Goal: Task Accomplishment & Management: Manage account settings

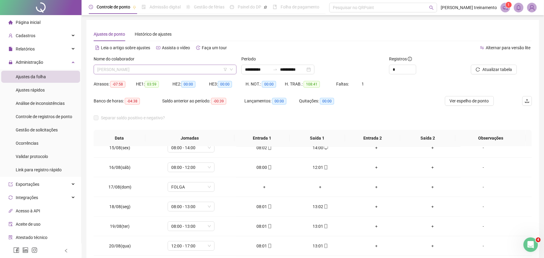
click at [170, 70] on span "[PERSON_NAME]" at bounding box center [165, 69] width 136 height 9
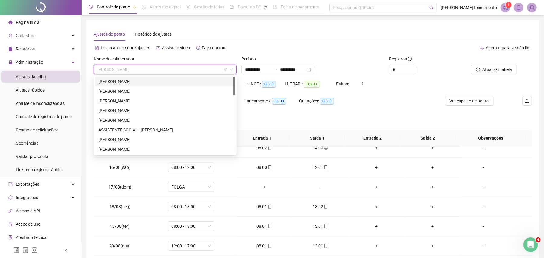
click at [202, 81] on div "[PERSON_NAME]" at bounding box center [164, 81] width 133 height 7
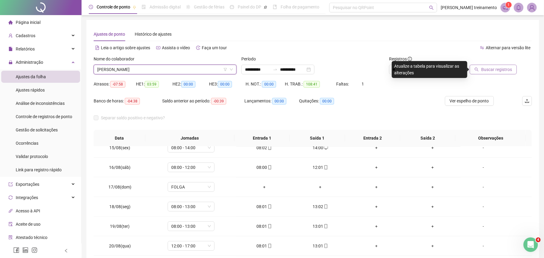
click at [505, 70] on span "Buscar registros" at bounding box center [496, 69] width 31 height 7
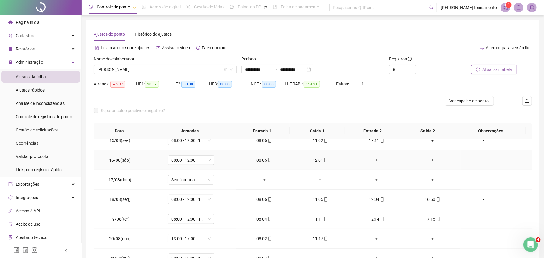
scroll to position [43, 0]
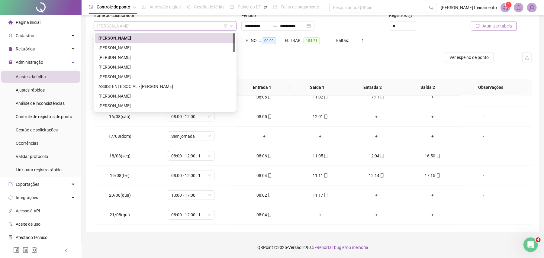
click at [208, 28] on span "[PERSON_NAME]" at bounding box center [165, 25] width 136 height 9
click at [204, 47] on div "[PERSON_NAME]" at bounding box center [164, 47] width 133 height 7
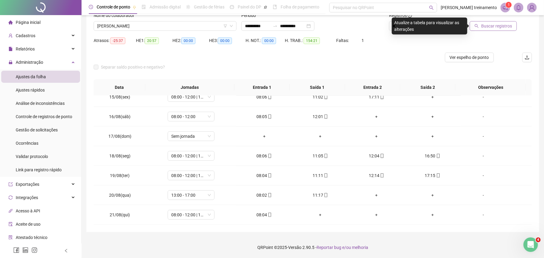
click at [493, 28] on span "Buscar registros" at bounding box center [496, 26] width 31 height 7
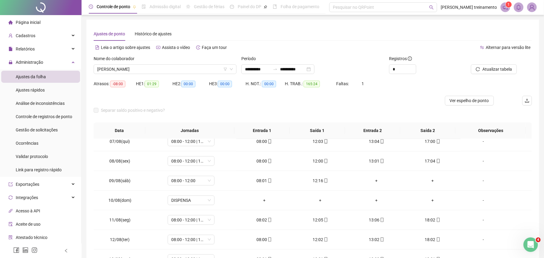
scroll to position [0, 0]
click at [476, 100] on span "Ver espelho de ponto" at bounding box center [468, 100] width 39 height 7
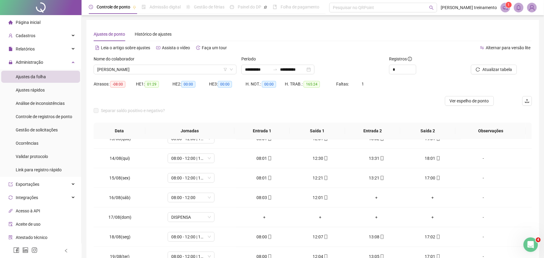
scroll to position [404, 0]
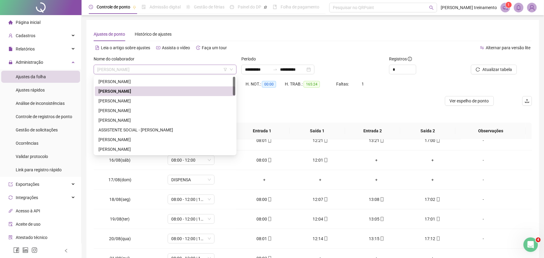
click at [205, 68] on span "[PERSON_NAME]" at bounding box center [165, 69] width 136 height 9
click at [197, 102] on div "[PERSON_NAME]" at bounding box center [164, 100] width 133 height 7
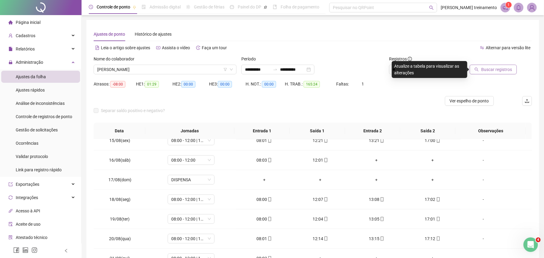
click at [503, 68] on span "Buscar registros" at bounding box center [496, 69] width 31 height 7
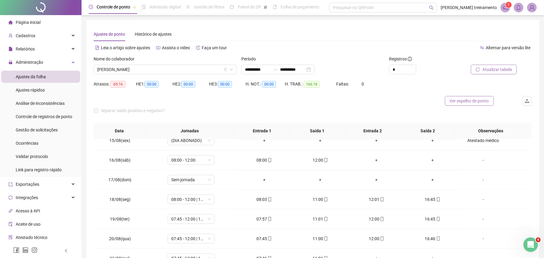
click at [470, 104] on span "Ver espelho de ponto" at bounding box center [468, 100] width 39 height 7
click at [169, 69] on span "[PERSON_NAME]" at bounding box center [165, 69] width 136 height 9
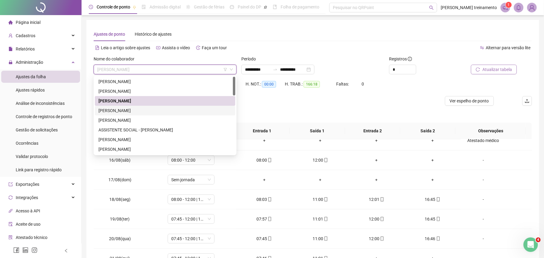
drag, startPoint x: 183, startPoint y: 115, endPoint x: 461, endPoint y: 126, distance: 277.9
click at [183, 114] on div "[PERSON_NAME]" at bounding box center [165, 111] width 140 height 10
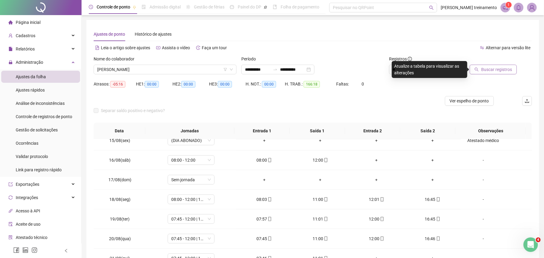
click at [505, 71] on span "Buscar registros" at bounding box center [496, 69] width 31 height 7
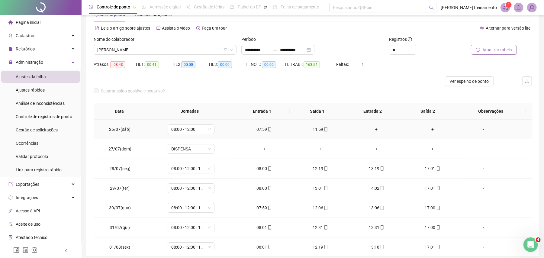
scroll to position [0, 0]
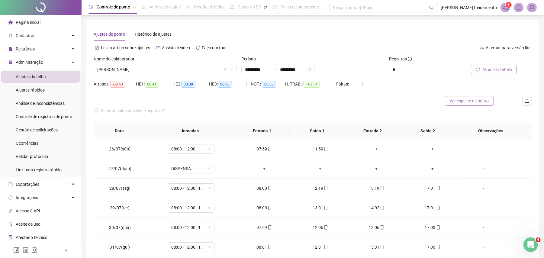
click at [460, 102] on span "Ver espelho de ponto" at bounding box center [468, 100] width 39 height 7
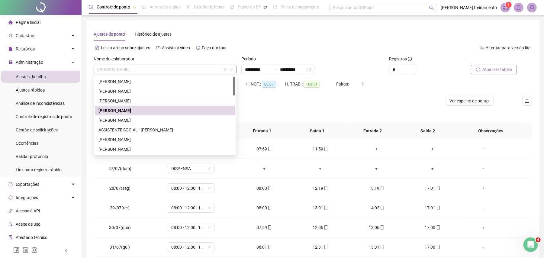
click at [190, 69] on span "[PERSON_NAME]" at bounding box center [165, 69] width 136 height 9
click at [183, 117] on div "[PERSON_NAME]" at bounding box center [164, 120] width 133 height 7
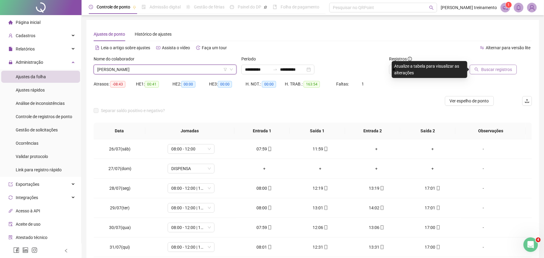
click at [501, 69] on span "Buscar registros" at bounding box center [496, 69] width 31 height 7
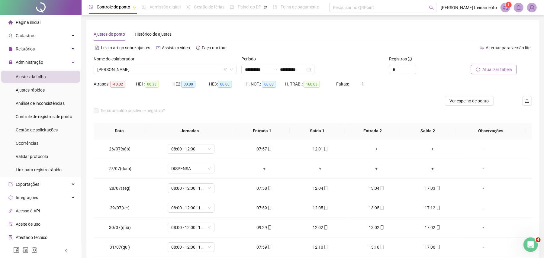
click at [505, 70] on span "Atualizar tabela" at bounding box center [497, 69] width 30 height 7
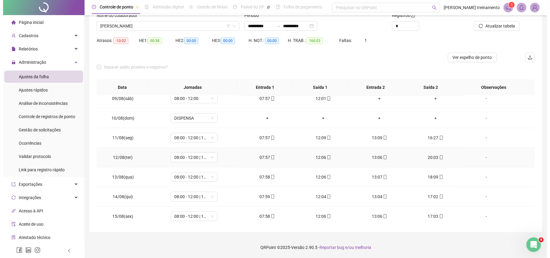
scroll to position [404, 0]
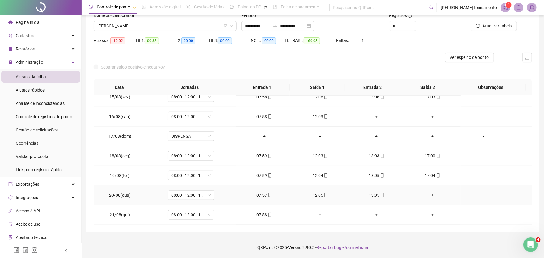
click at [428, 195] on div "+" at bounding box center [432, 195] width 46 height 7
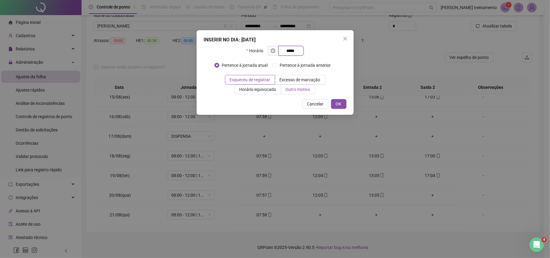
type input "*****"
click at [299, 90] on span "Outro motivo" at bounding box center [298, 89] width 25 height 5
drag, startPoint x: 345, startPoint y: 37, endPoint x: 196, endPoint y: 1, distance: 153.6
click at [345, 37] on icon "close" at bounding box center [345, 38] width 5 height 5
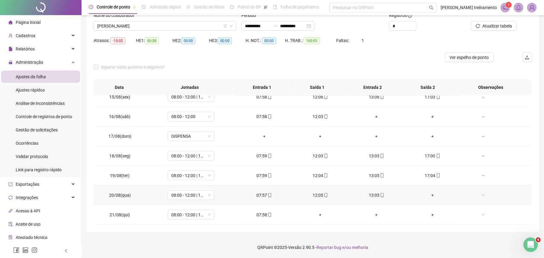
click at [428, 195] on div "+" at bounding box center [432, 195] width 46 height 7
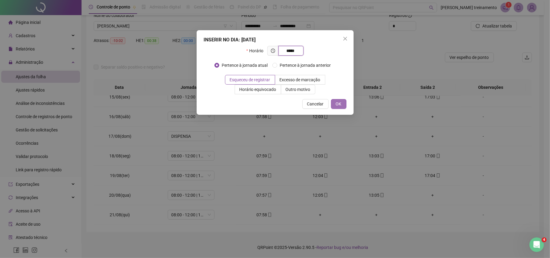
type input "*****"
click at [336, 104] on span "OK" at bounding box center [339, 103] width 6 height 7
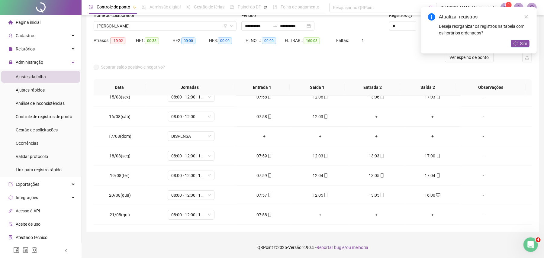
click at [522, 47] on div "Sim" at bounding box center [520, 44] width 18 height 8
click at [522, 42] on span "Sim" at bounding box center [523, 43] width 7 height 7
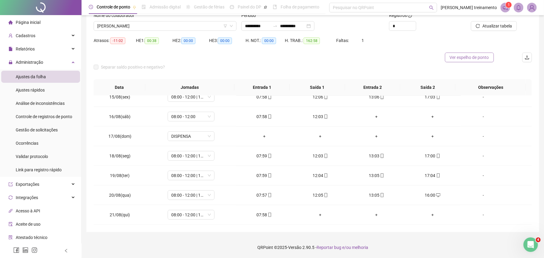
click at [471, 59] on span "Ver espelho de ponto" at bounding box center [468, 57] width 39 height 7
click at [478, 195] on div "-" at bounding box center [483, 195] width 36 height 7
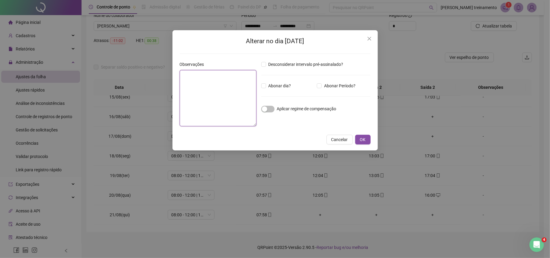
click at [220, 97] on textarea at bounding box center [218, 98] width 77 height 56
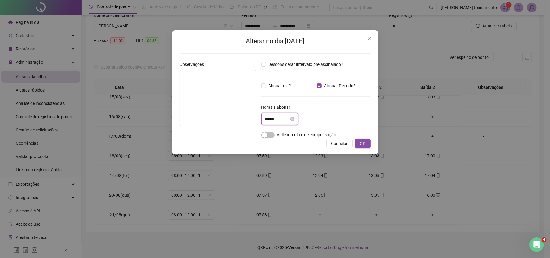
click at [280, 120] on input "*****" at bounding box center [277, 118] width 24 height 7
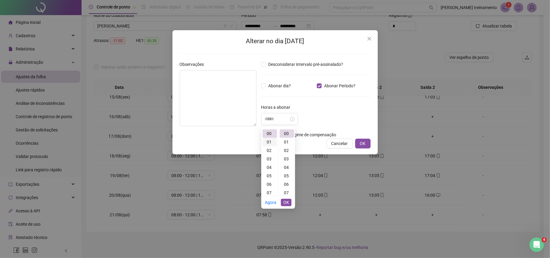
click at [269, 142] on div "01" at bounding box center [269, 142] width 14 height 8
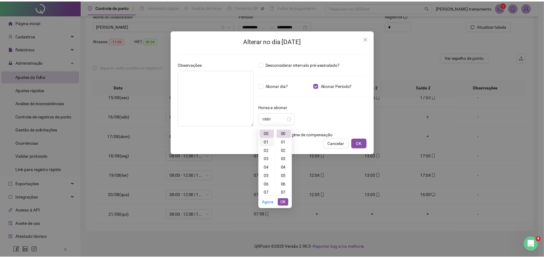
scroll to position [8, 0]
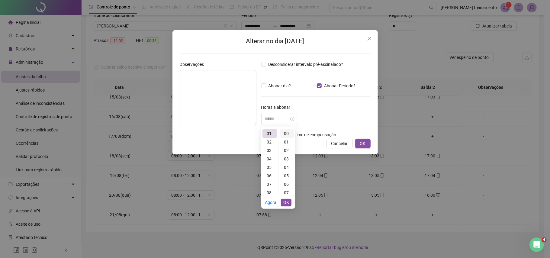
click at [285, 133] on div "00" at bounding box center [286, 133] width 14 height 8
click at [286, 133] on div "00" at bounding box center [286, 133] width 14 height 8
click at [269, 132] on div "01" at bounding box center [269, 133] width 14 height 8
type input "*****"
click at [286, 201] on span "OK" at bounding box center [286, 202] width 6 height 7
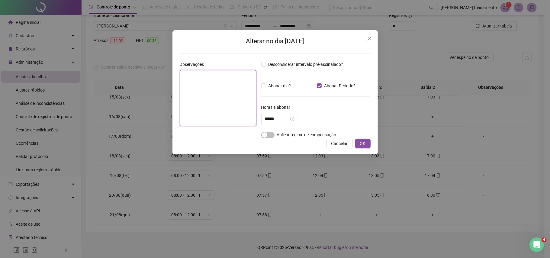
click at [203, 79] on textarea at bounding box center [218, 98] width 77 height 56
type textarea "**********"
click at [362, 145] on span "OK" at bounding box center [363, 143] width 6 height 7
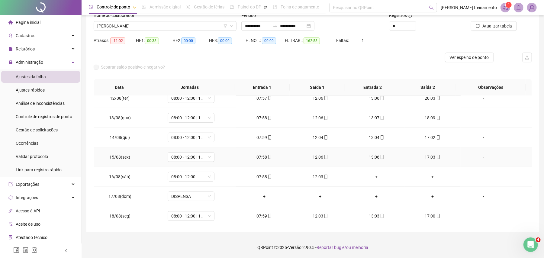
scroll to position [404, 0]
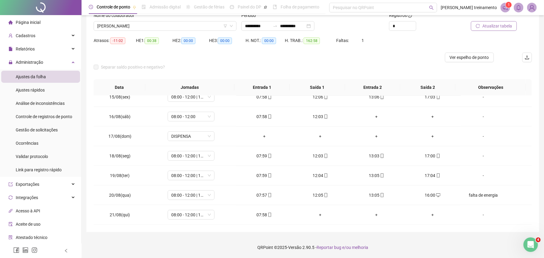
click at [486, 23] on span "Atualizar tabela" at bounding box center [497, 26] width 30 height 7
click at [473, 59] on span "Ver espelho de ponto" at bounding box center [468, 57] width 39 height 7
click at [185, 25] on span "[PERSON_NAME]" at bounding box center [165, 25] width 136 height 9
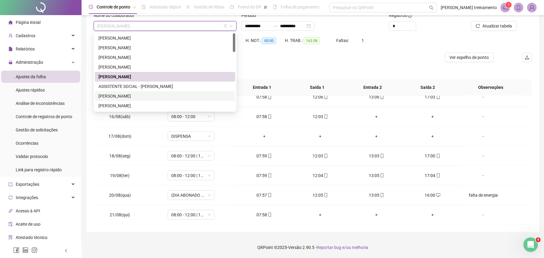
click at [178, 96] on div "[PERSON_NAME]" at bounding box center [164, 96] width 133 height 7
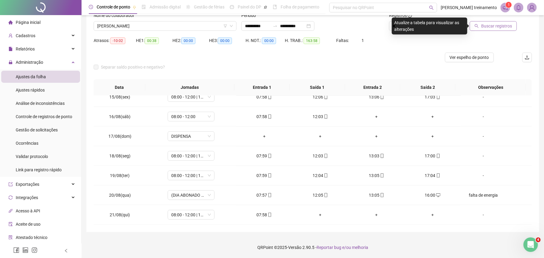
click at [497, 27] on span "Buscar registros" at bounding box center [496, 26] width 31 height 7
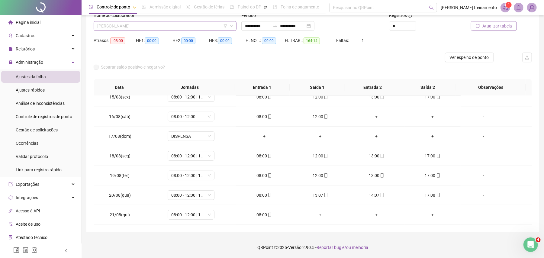
click at [211, 24] on span "[PERSON_NAME]" at bounding box center [165, 25] width 136 height 9
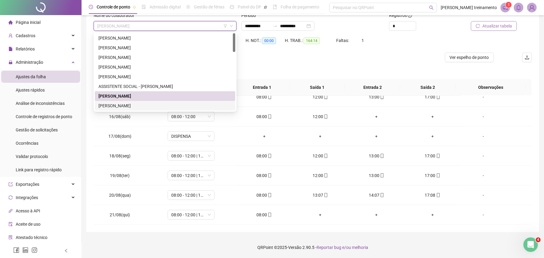
click at [189, 103] on div "[PERSON_NAME]" at bounding box center [164, 105] width 133 height 7
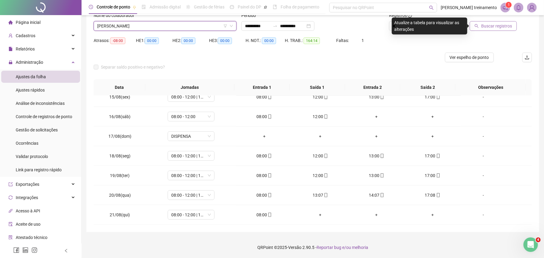
click at [492, 27] on span "Buscar registros" at bounding box center [496, 26] width 31 height 7
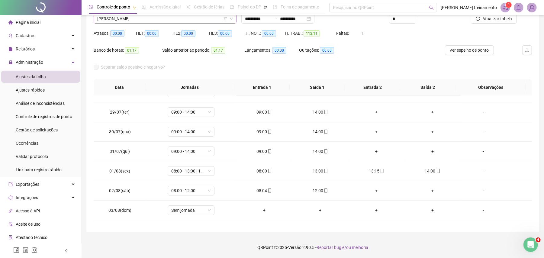
scroll to position [41, 0]
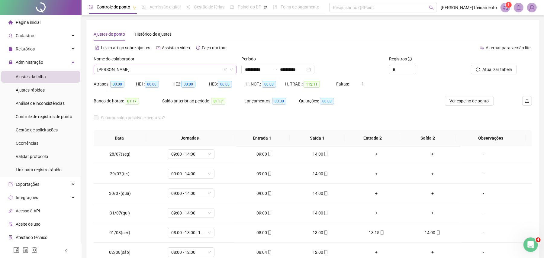
click at [197, 70] on span "[PERSON_NAME]" at bounding box center [165, 69] width 136 height 9
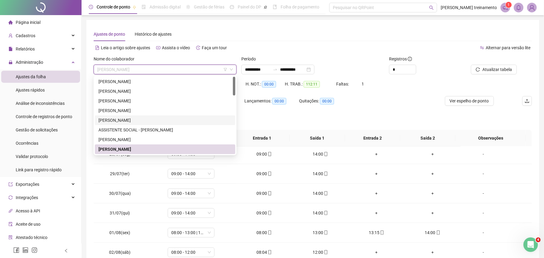
scroll to position [40, 0]
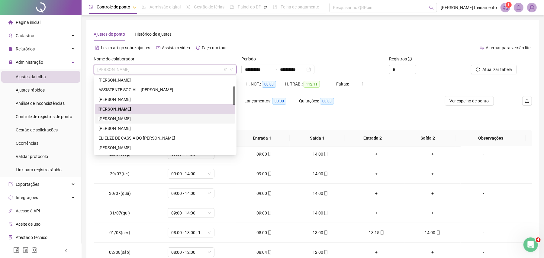
click at [196, 117] on div "[PERSON_NAME]" at bounding box center [164, 118] width 133 height 7
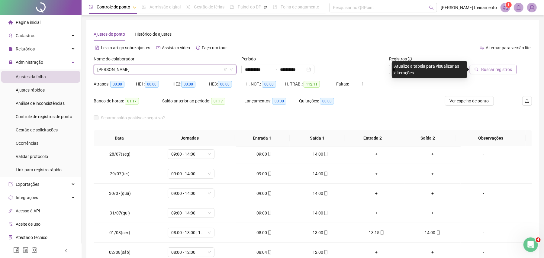
click at [499, 72] on span "Buscar registros" at bounding box center [496, 69] width 31 height 7
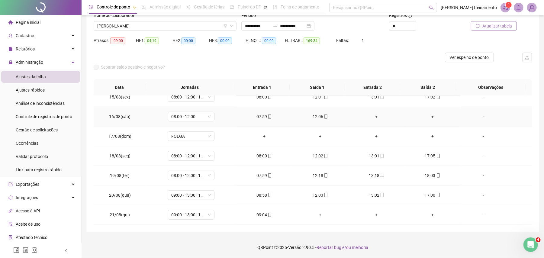
scroll to position [404, 0]
click at [200, 193] on span "09:00 - 13:00 | 14:00 - 18:00" at bounding box center [191, 194] width 40 height 9
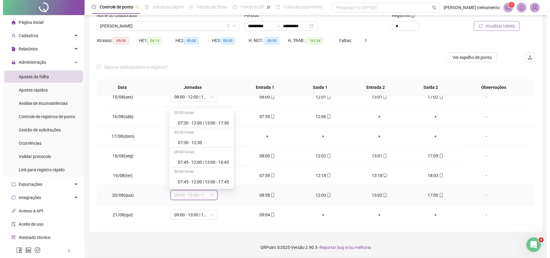
scroll to position [121, 0]
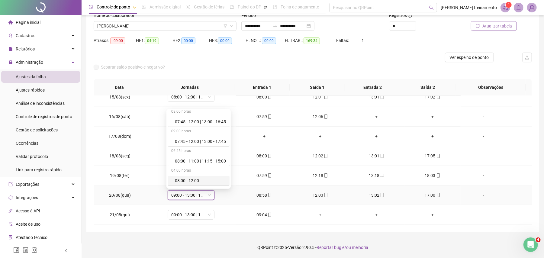
click at [195, 197] on span "09:00 - 13:00 | 14:00 - 18:00" at bounding box center [191, 194] width 40 height 9
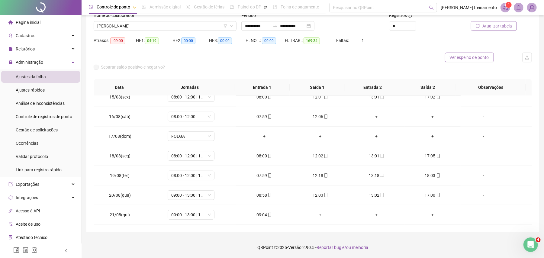
click at [473, 61] on button "Ver espelho de ponto" at bounding box center [469, 58] width 49 height 10
click at [479, 196] on div "-" at bounding box center [483, 195] width 36 height 7
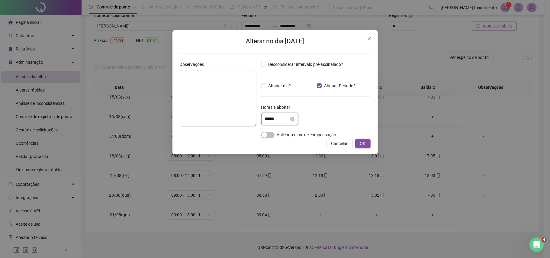
click at [289, 120] on input "*****" at bounding box center [277, 118] width 24 height 7
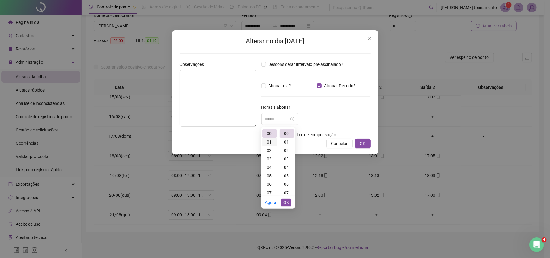
click at [269, 140] on div "01" at bounding box center [269, 142] width 14 height 8
click at [287, 167] on div "04" at bounding box center [286, 167] width 14 height 8
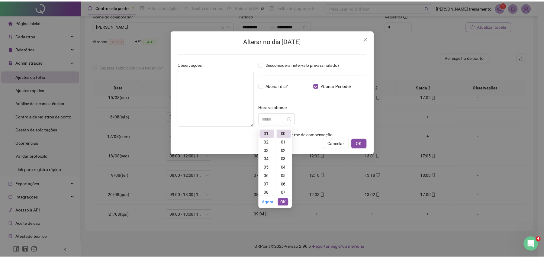
scroll to position [34, 0]
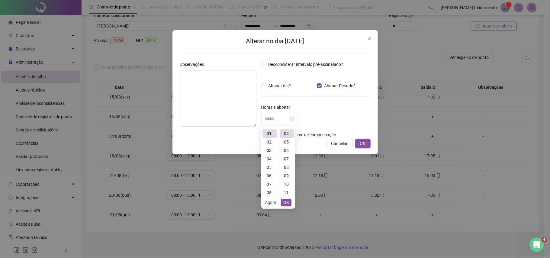
type input "*****"
click at [288, 202] on span "OK" at bounding box center [286, 202] width 6 height 7
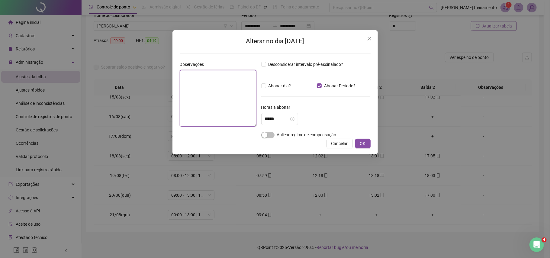
click at [212, 96] on textarea at bounding box center [218, 98] width 77 height 56
type textarea "**********"
click at [362, 143] on span "OK" at bounding box center [363, 143] width 6 height 7
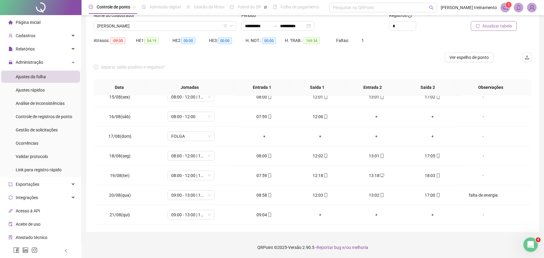
click at [506, 26] on span "Atualizar tabela" at bounding box center [497, 26] width 30 height 7
click at [472, 59] on span "Ver espelho de ponto" at bounding box center [468, 57] width 39 height 7
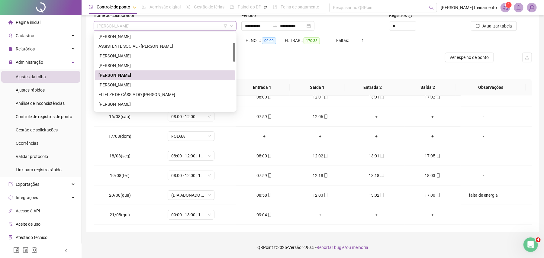
click at [198, 24] on span "[PERSON_NAME]" at bounding box center [165, 25] width 136 height 9
click at [191, 105] on div "[PERSON_NAME]" at bounding box center [164, 104] width 133 height 7
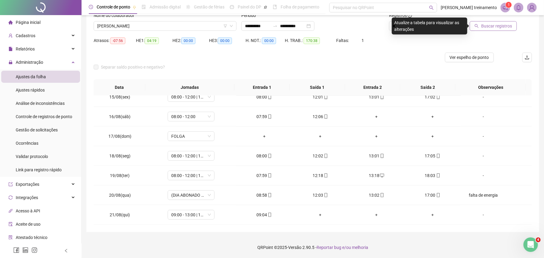
click at [487, 25] on span "Buscar registros" at bounding box center [496, 26] width 31 height 7
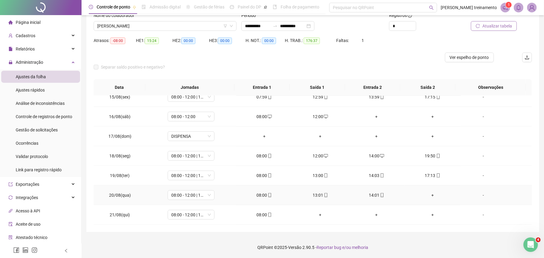
click at [428, 195] on div "+" at bounding box center [432, 195] width 46 height 7
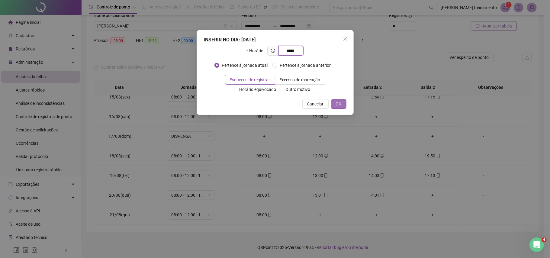
type input "*****"
click at [340, 105] on span "OK" at bounding box center [339, 103] width 6 height 7
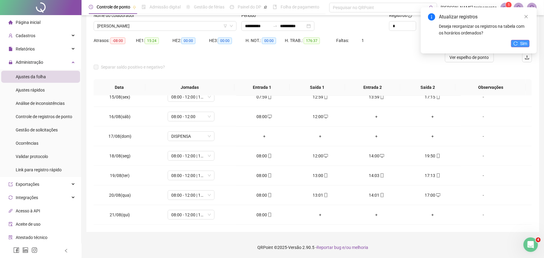
click at [521, 44] on span "Sim" at bounding box center [523, 43] width 7 height 7
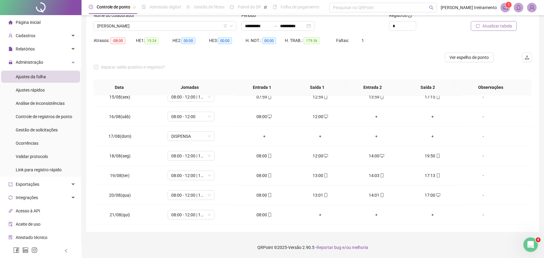
click at [493, 27] on span "Atualizar tabela" at bounding box center [497, 26] width 30 height 7
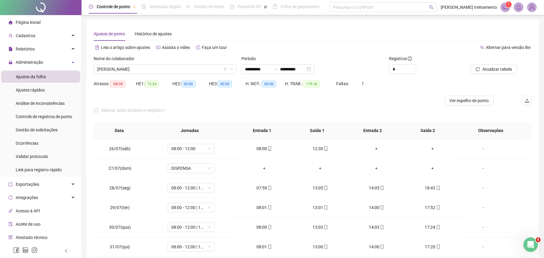
scroll to position [0, 0]
click at [174, 66] on span "[PERSON_NAME]" at bounding box center [165, 69] width 136 height 9
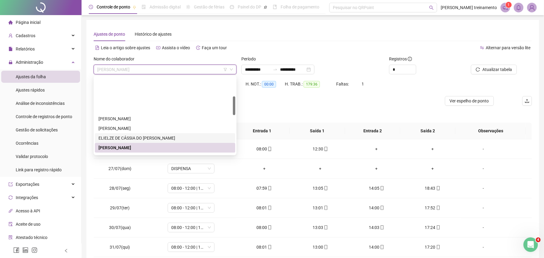
scroll to position [80, 0]
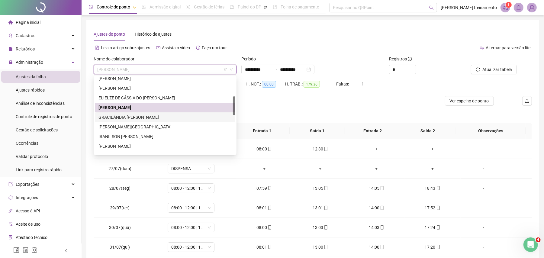
click at [186, 116] on div "GRACILÂNDIA [PERSON_NAME]" at bounding box center [164, 117] width 133 height 7
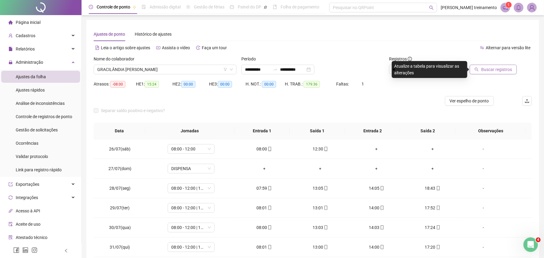
click at [502, 67] on span "Buscar registros" at bounding box center [496, 69] width 31 height 7
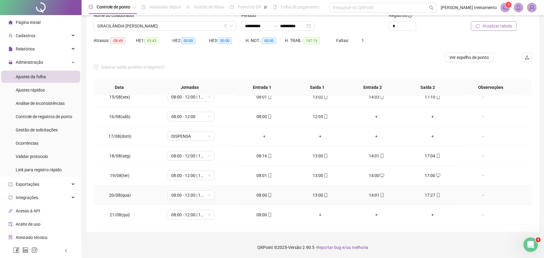
scroll to position [404, 0]
click at [490, 27] on span "Atualizar tabela" at bounding box center [497, 26] width 30 height 7
click at [476, 56] on span "Ver espelho de ponto" at bounding box center [468, 57] width 39 height 7
click at [198, 27] on span "GRACILÂNDIA [PERSON_NAME]" at bounding box center [165, 25] width 136 height 9
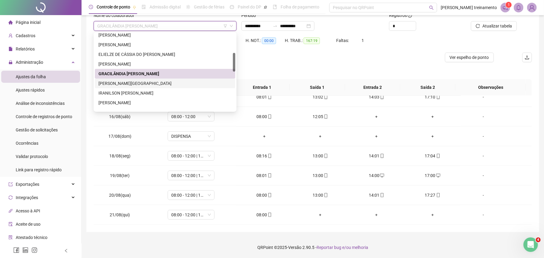
click at [194, 82] on div "[PERSON_NAME][GEOGRAPHIC_DATA]" at bounding box center [164, 83] width 133 height 7
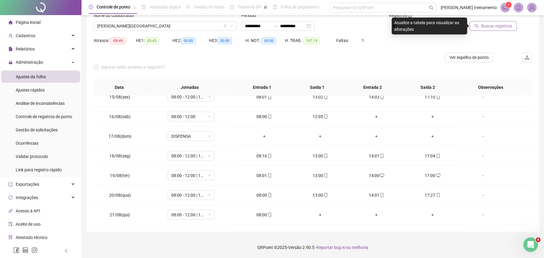
click at [495, 28] on span "Buscar registros" at bounding box center [496, 26] width 31 height 7
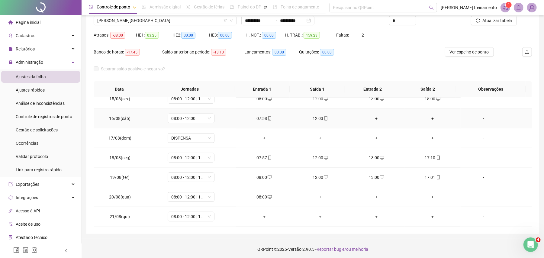
scroll to position [51, 0]
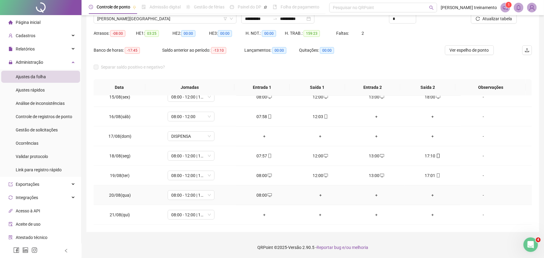
click at [317, 193] on div "+" at bounding box center [320, 195] width 46 height 7
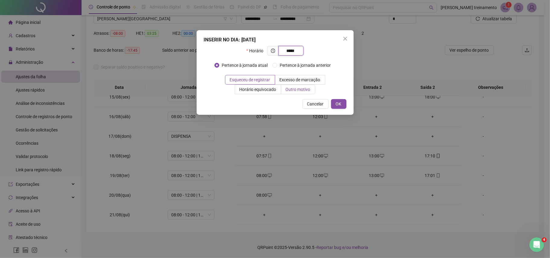
type input "*****"
drag, startPoint x: 298, startPoint y: 88, endPoint x: 290, endPoint y: 94, distance: 9.4
click at [298, 88] on span "Outro motivo" at bounding box center [298, 89] width 25 height 5
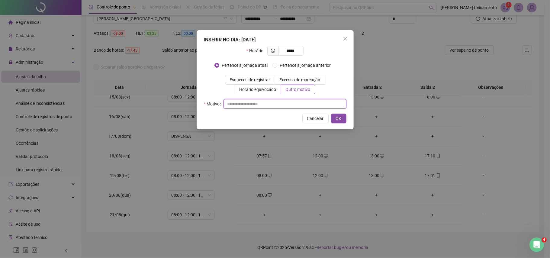
click at [262, 106] on input "text" at bounding box center [284, 104] width 123 height 10
type input "**********"
click at [341, 121] on span "OK" at bounding box center [339, 118] width 6 height 7
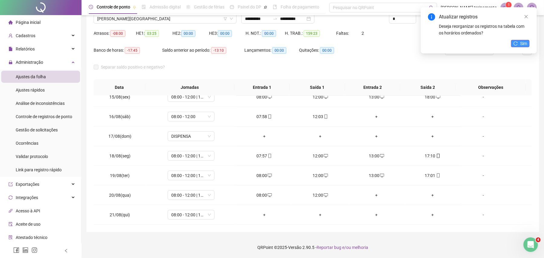
click at [520, 45] on span "Sim" at bounding box center [523, 43] width 7 height 7
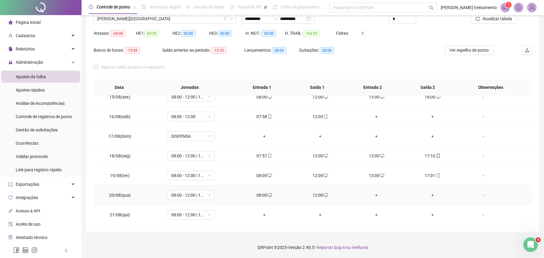
click at [371, 196] on div "+" at bounding box center [376, 195] width 46 height 7
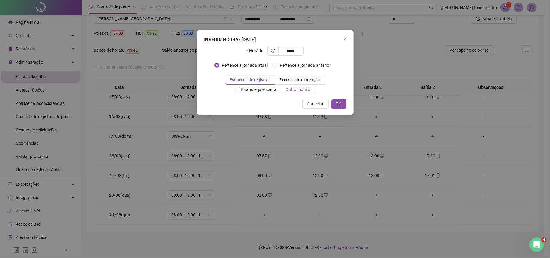
type input "*****"
click at [297, 89] on span "Outro motivo" at bounding box center [298, 89] width 25 height 5
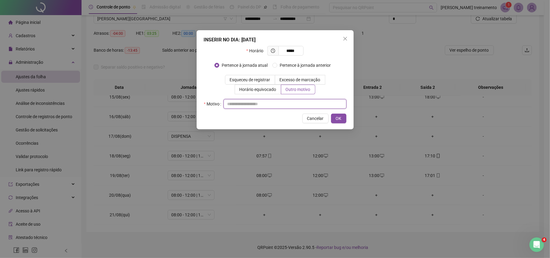
click at [275, 105] on input "text" at bounding box center [284, 104] width 123 height 10
type input "**********"
click at [339, 121] on span "OK" at bounding box center [339, 118] width 6 height 7
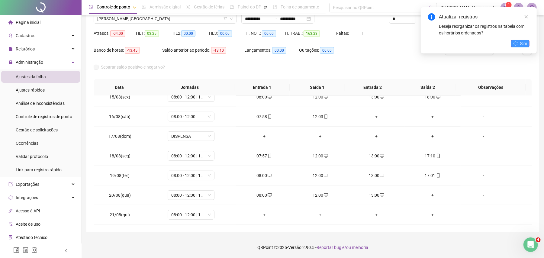
click at [523, 43] on span "Sim" at bounding box center [523, 43] width 7 height 7
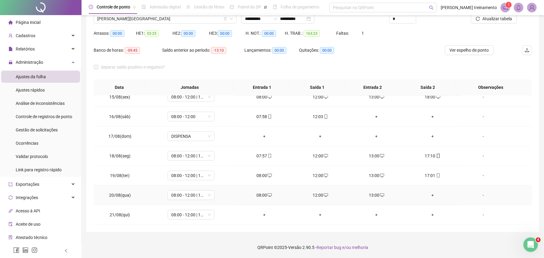
click at [428, 196] on div "+" at bounding box center [432, 195] width 46 height 7
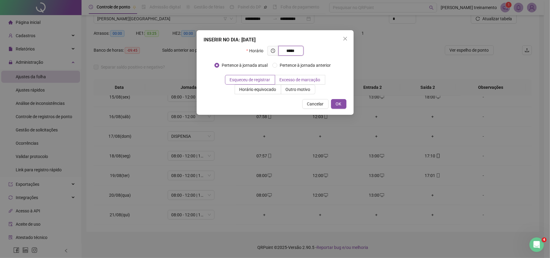
type input "*****"
click at [287, 80] on span "Excesso de marcação" at bounding box center [299, 79] width 41 height 5
click at [297, 89] on span "Outro motivo" at bounding box center [298, 89] width 25 height 5
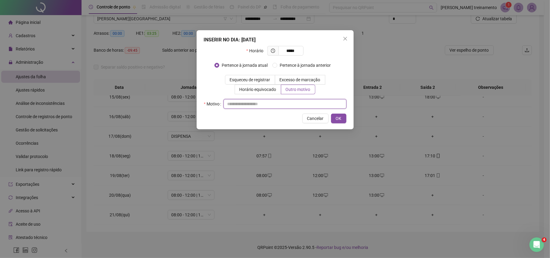
click at [280, 104] on input "text" at bounding box center [284, 104] width 123 height 10
type input "**********"
click at [339, 120] on span "OK" at bounding box center [339, 118] width 6 height 7
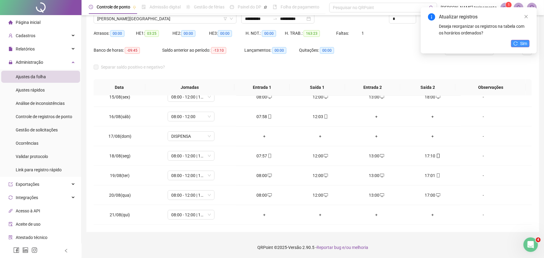
click at [522, 46] on span "Sim" at bounding box center [523, 43] width 7 height 7
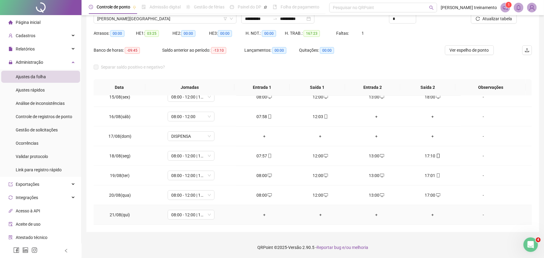
click at [261, 214] on div "+" at bounding box center [264, 214] width 46 height 7
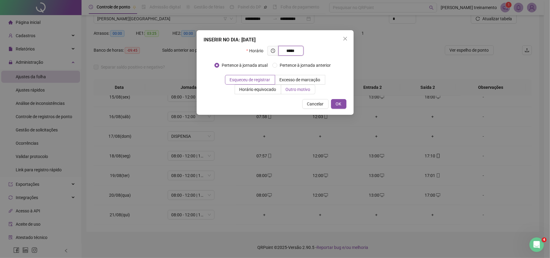
type input "*****"
click at [301, 91] on span "Outro motivo" at bounding box center [298, 89] width 25 height 5
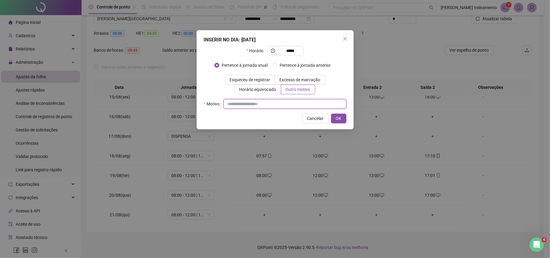
click at [261, 107] on input "text" at bounding box center [284, 104] width 123 height 10
type input "**********"
click at [340, 119] on span "OK" at bounding box center [339, 118] width 6 height 7
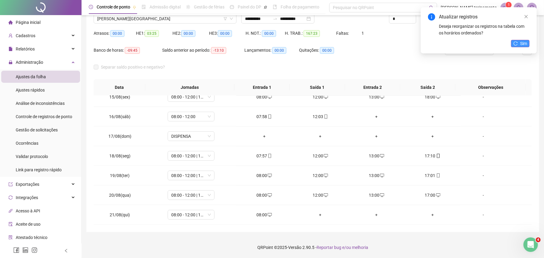
click at [522, 44] on span "Sim" at bounding box center [523, 43] width 7 height 7
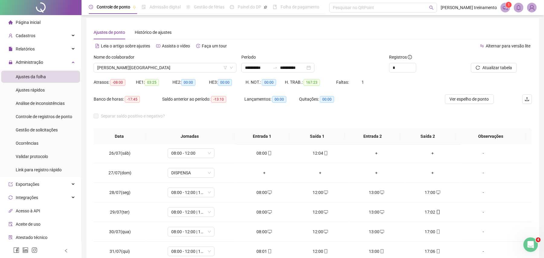
scroll to position [0, 0]
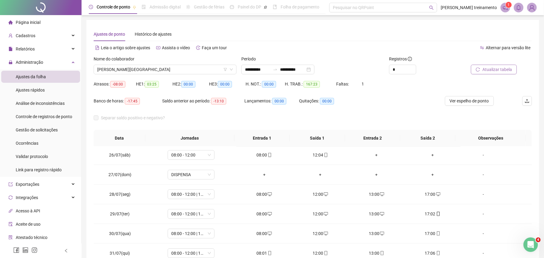
click at [497, 69] on span "Atualizar tabela" at bounding box center [497, 69] width 30 height 7
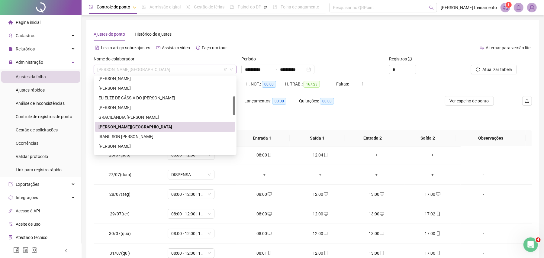
click at [181, 71] on span "[PERSON_NAME][GEOGRAPHIC_DATA]" at bounding box center [165, 69] width 136 height 9
click at [181, 146] on div "[PERSON_NAME]" at bounding box center [164, 146] width 133 height 7
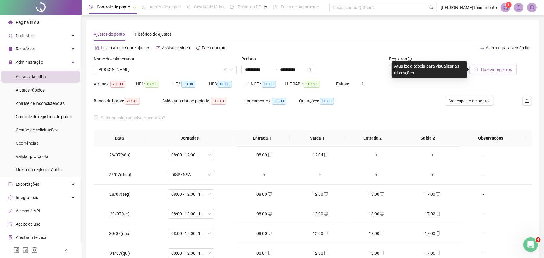
click at [489, 70] on span "Buscar registros" at bounding box center [496, 69] width 31 height 7
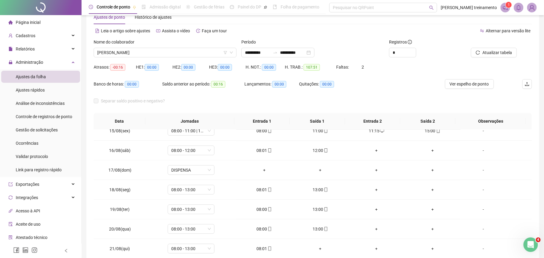
scroll to position [10, 0]
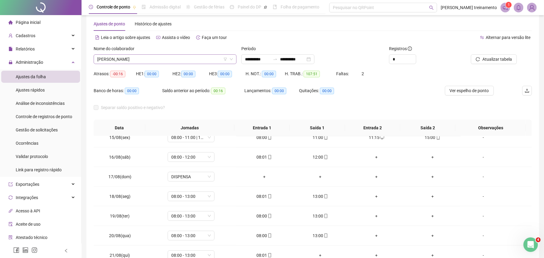
click at [190, 61] on span "[PERSON_NAME]" at bounding box center [165, 59] width 136 height 9
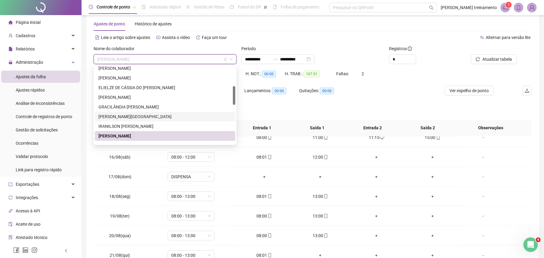
scroll to position [121, 0]
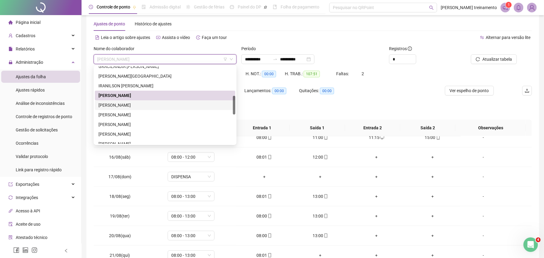
click at [185, 105] on div "[PERSON_NAME]" at bounding box center [164, 105] width 133 height 7
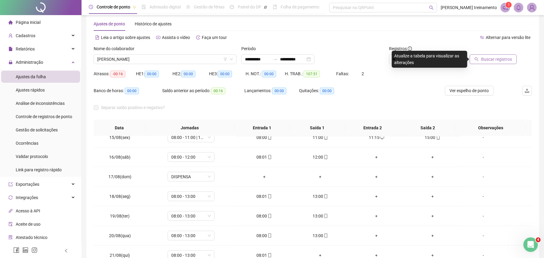
click at [501, 58] on span "Buscar registros" at bounding box center [496, 59] width 31 height 7
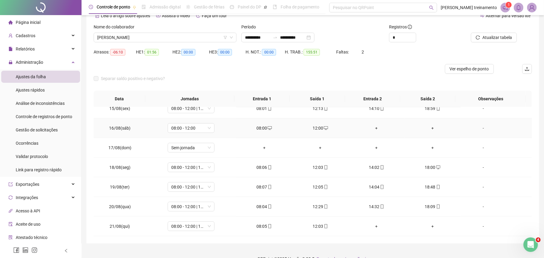
scroll to position [43, 0]
